Goal: Task Accomplishment & Management: Manage account settings

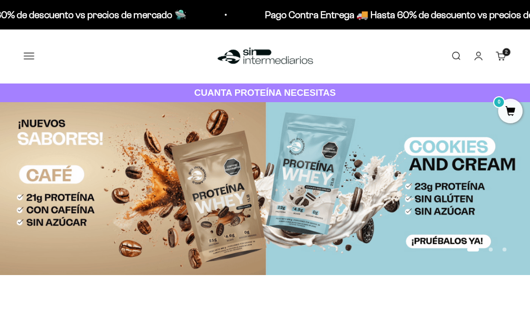
scroll to position [0, 0]
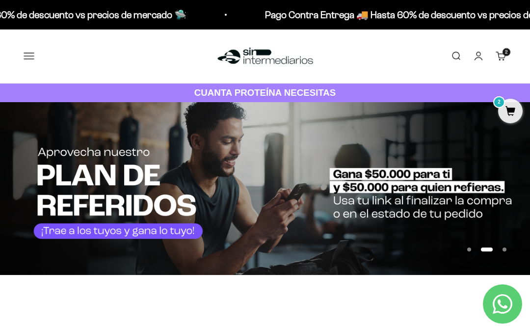
click at [497, 54] on link "Carrito 2 artículos 2" at bounding box center [501, 56] width 11 height 11
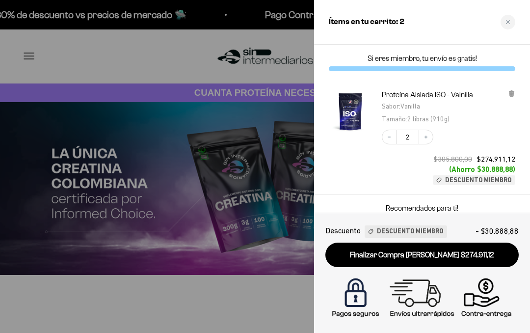
click at [391, 138] on icon "Decrease quantity" at bounding box center [389, 137] width 6 height 6
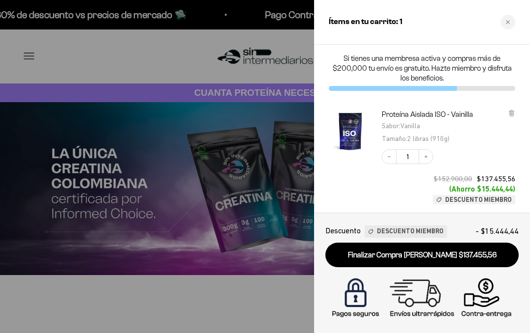
click at [389, 159] on icon "Decrease quantity" at bounding box center [389, 157] width 6 height 6
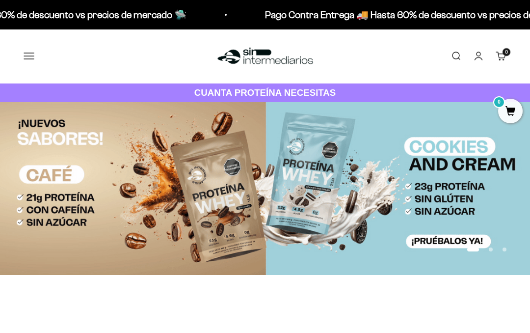
scroll to position [0, 0]
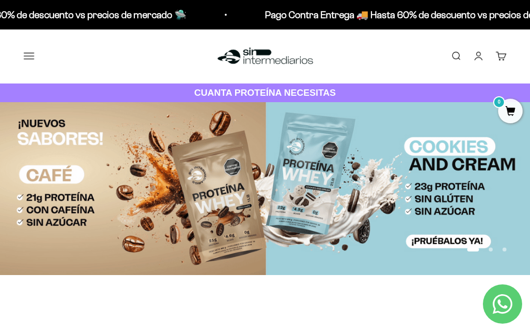
click at [477, 59] on link "Cuenta" at bounding box center [478, 56] width 11 height 11
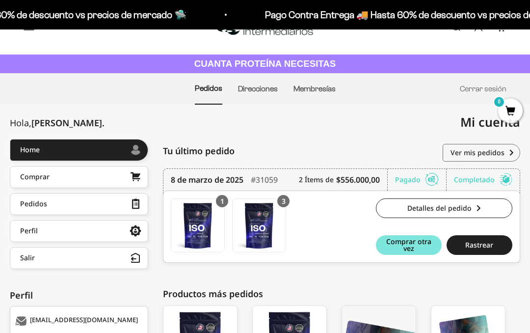
scroll to position [34, 0]
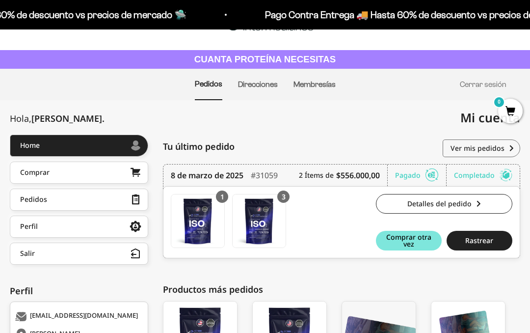
click at [102, 257] on button "Salir" at bounding box center [79, 253] width 138 height 22
